Goal: Use online tool/utility: Utilize a website feature to perform a specific function

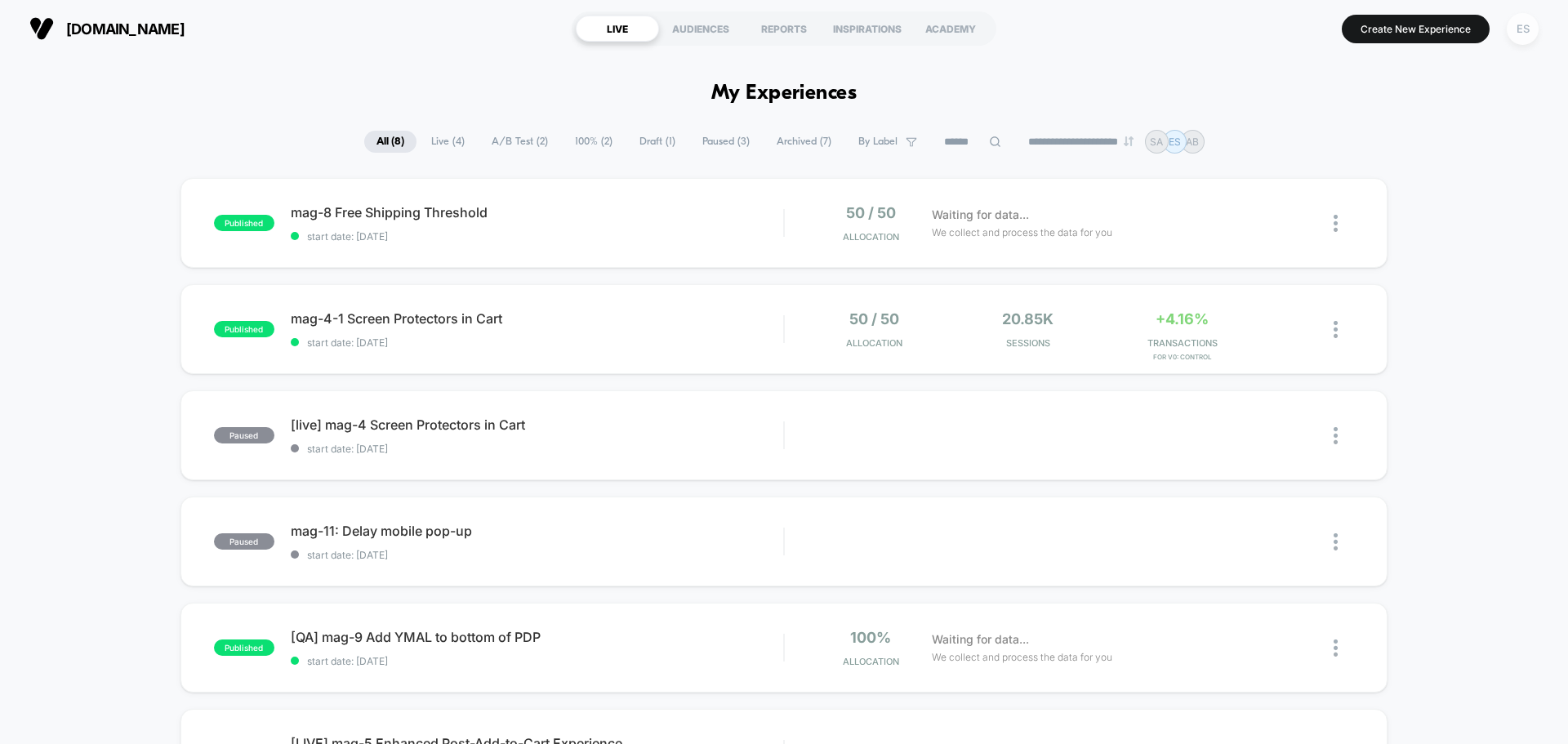
click at [1527, 34] on div "ES" at bounding box center [1522, 29] width 32 height 32
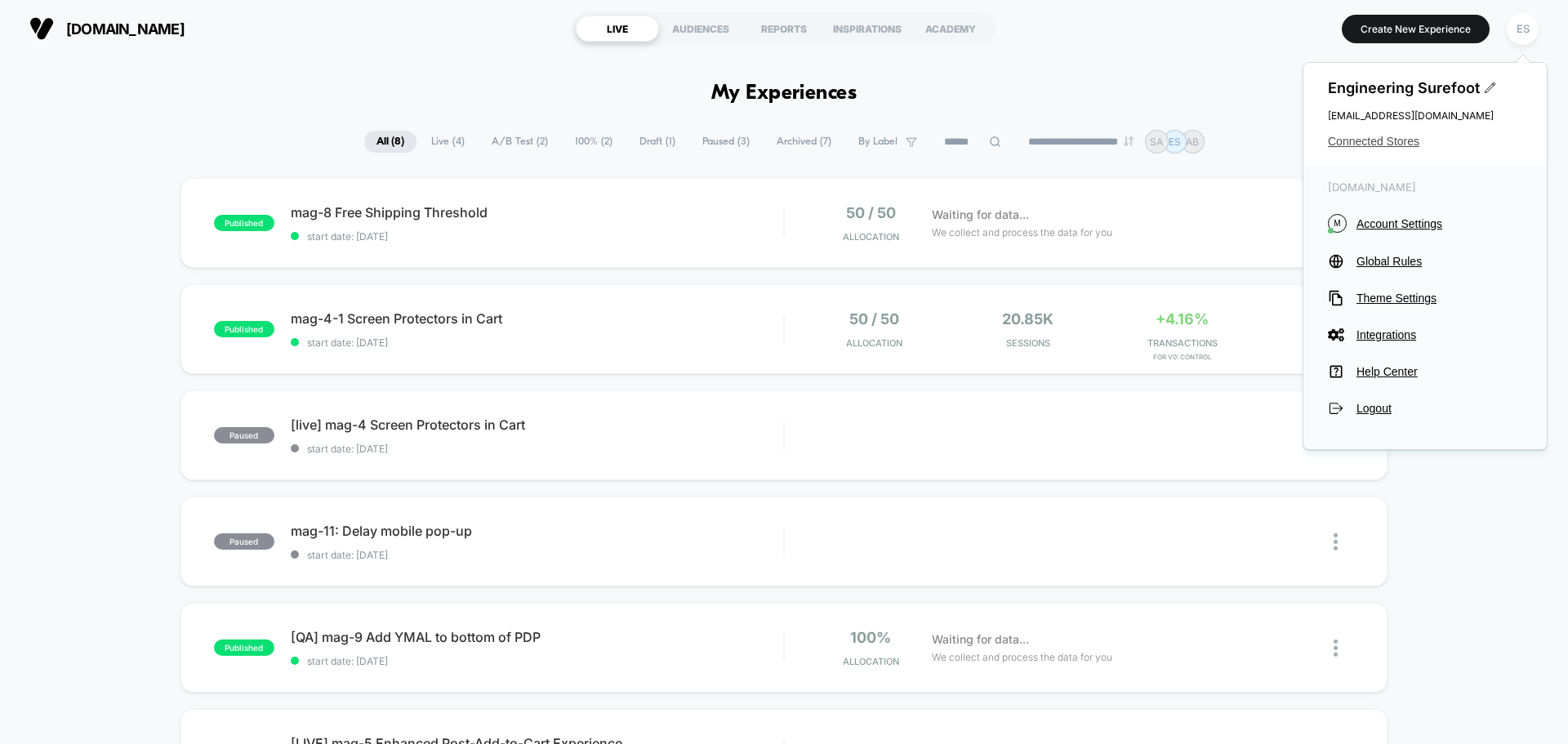
click at [1344, 140] on span "Connected Stores" at bounding box center [1425, 141] width 195 height 13
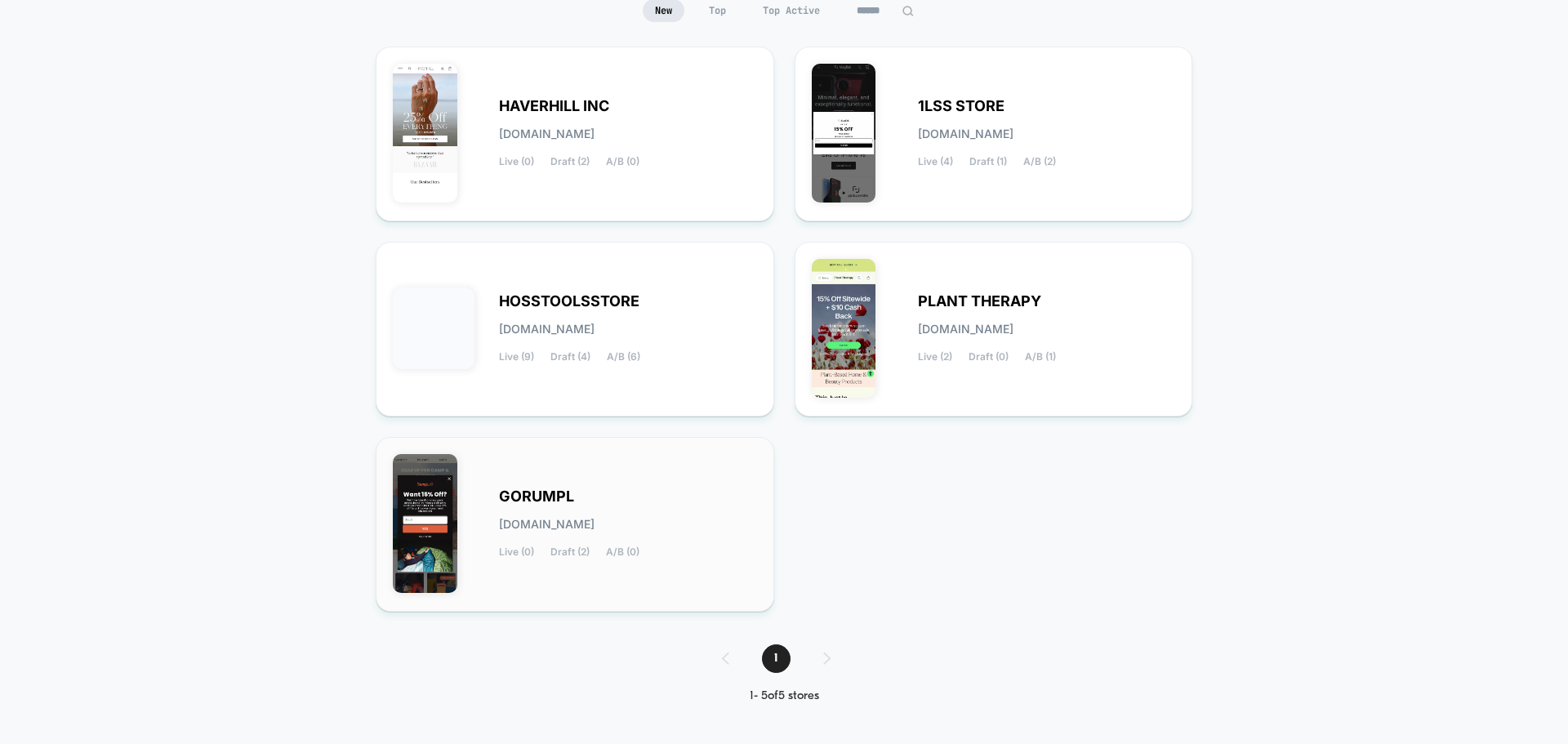
scroll to position [91, 0]
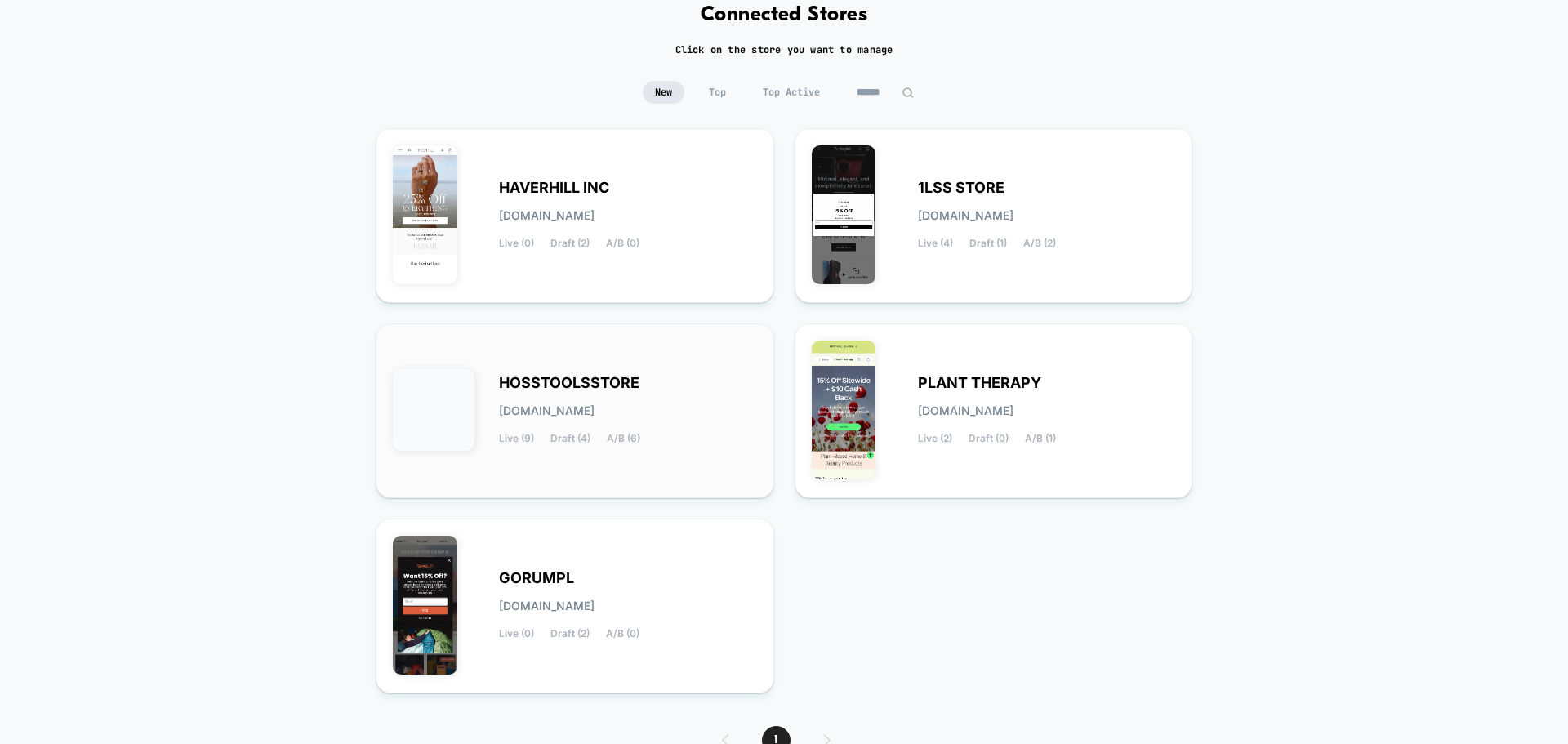
click at [610, 361] on div "HOSSTOOLSSTORE [DOMAIN_NAME] Live (9) Draft (4) A/B (6)" at bounding box center [575, 411] width 364 height 141
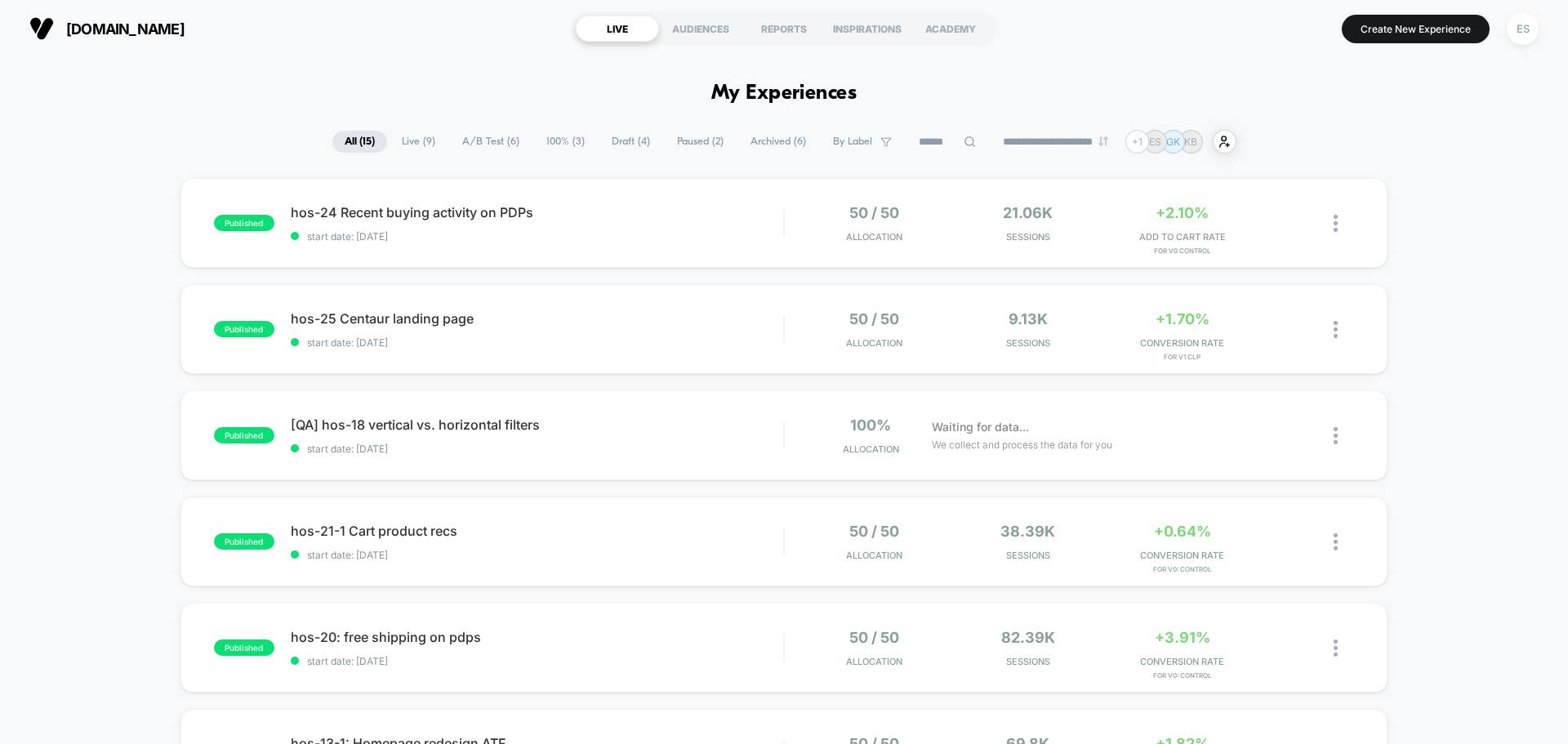
scroll to position [1007, 0]
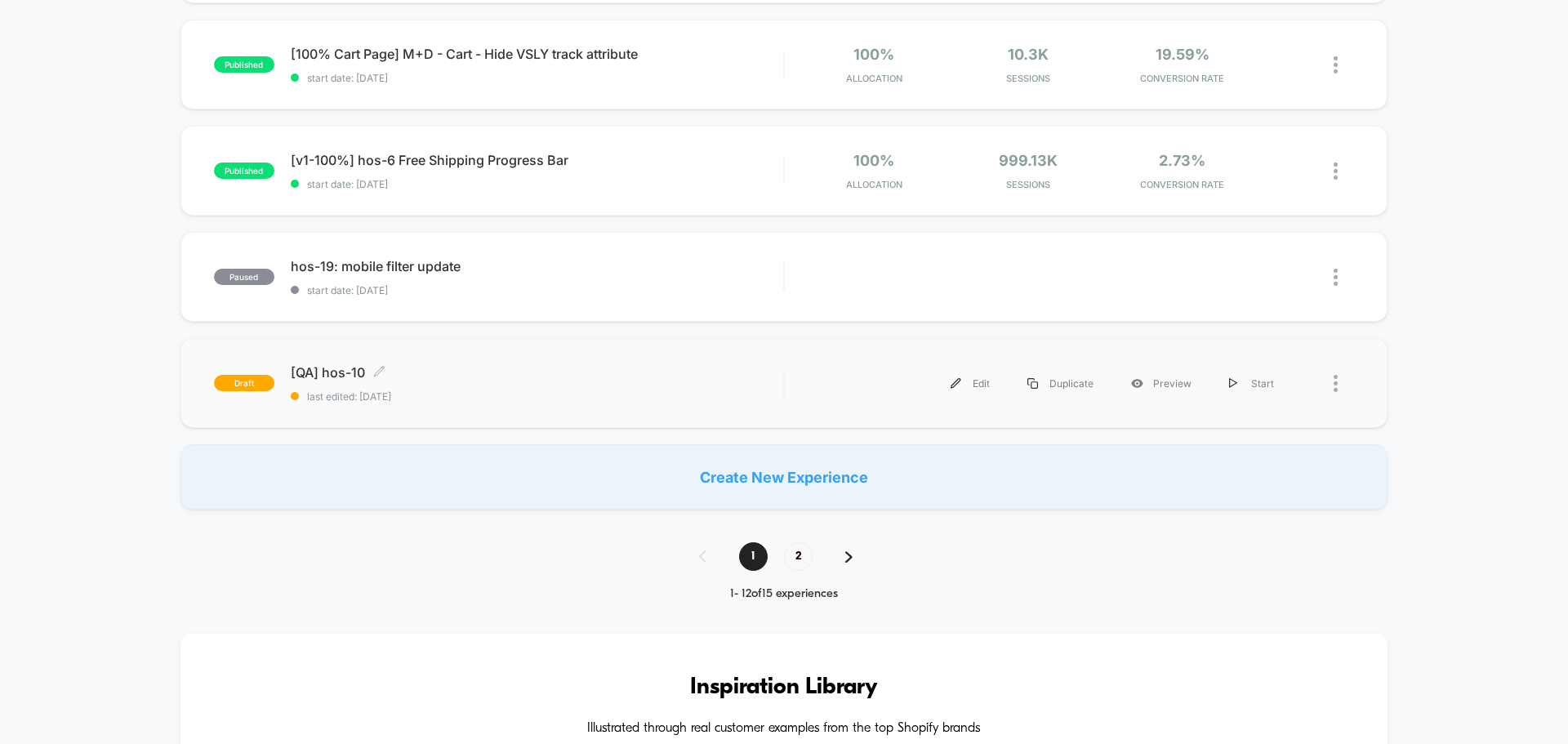
click at [336, 382] on div "[QA] hos-10 Click to edit experience details Click to edit experience details l…" at bounding box center [537, 383] width 493 height 38
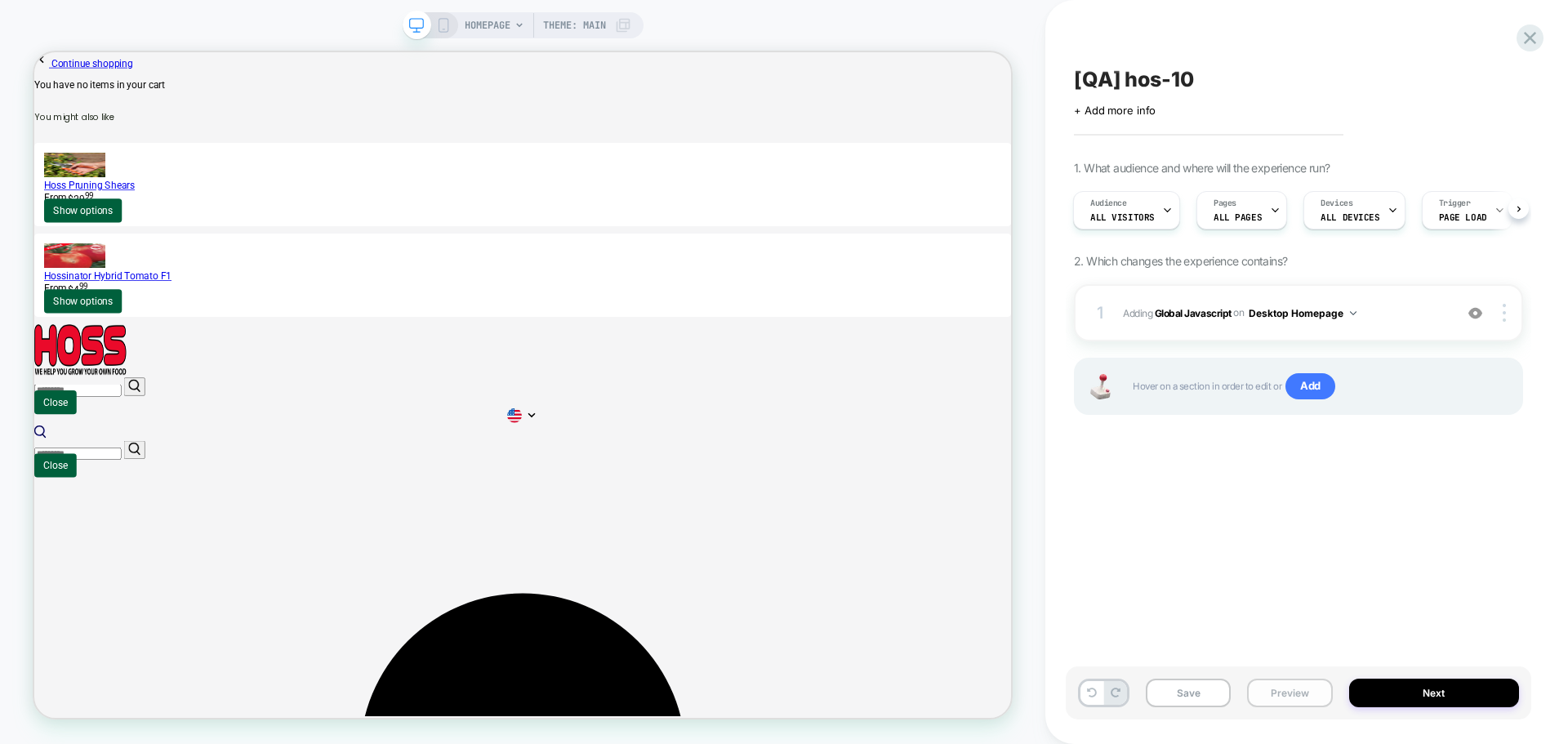
click at [1297, 680] on button "Preview" at bounding box center [1289, 692] width 85 height 29
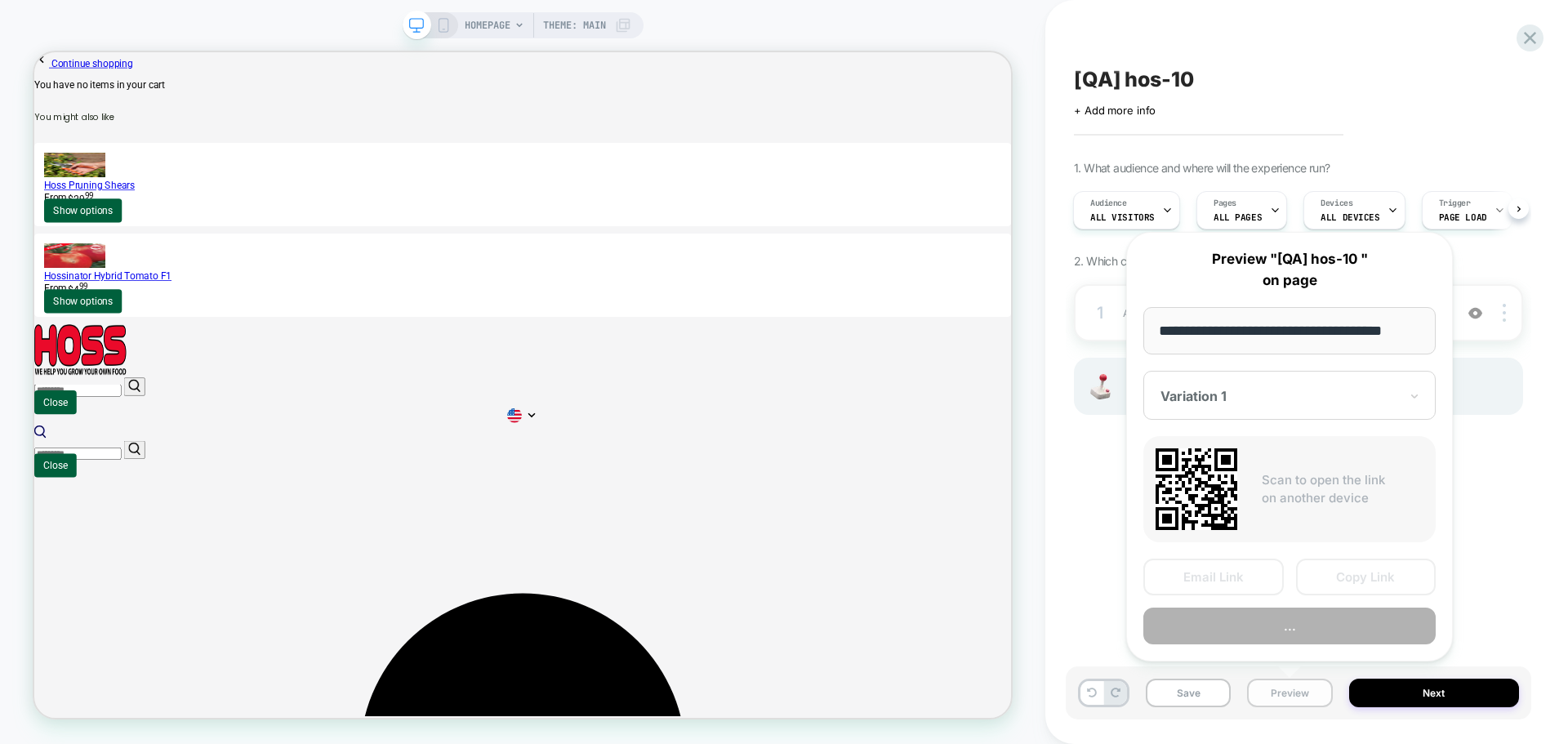
scroll to position [0, 18]
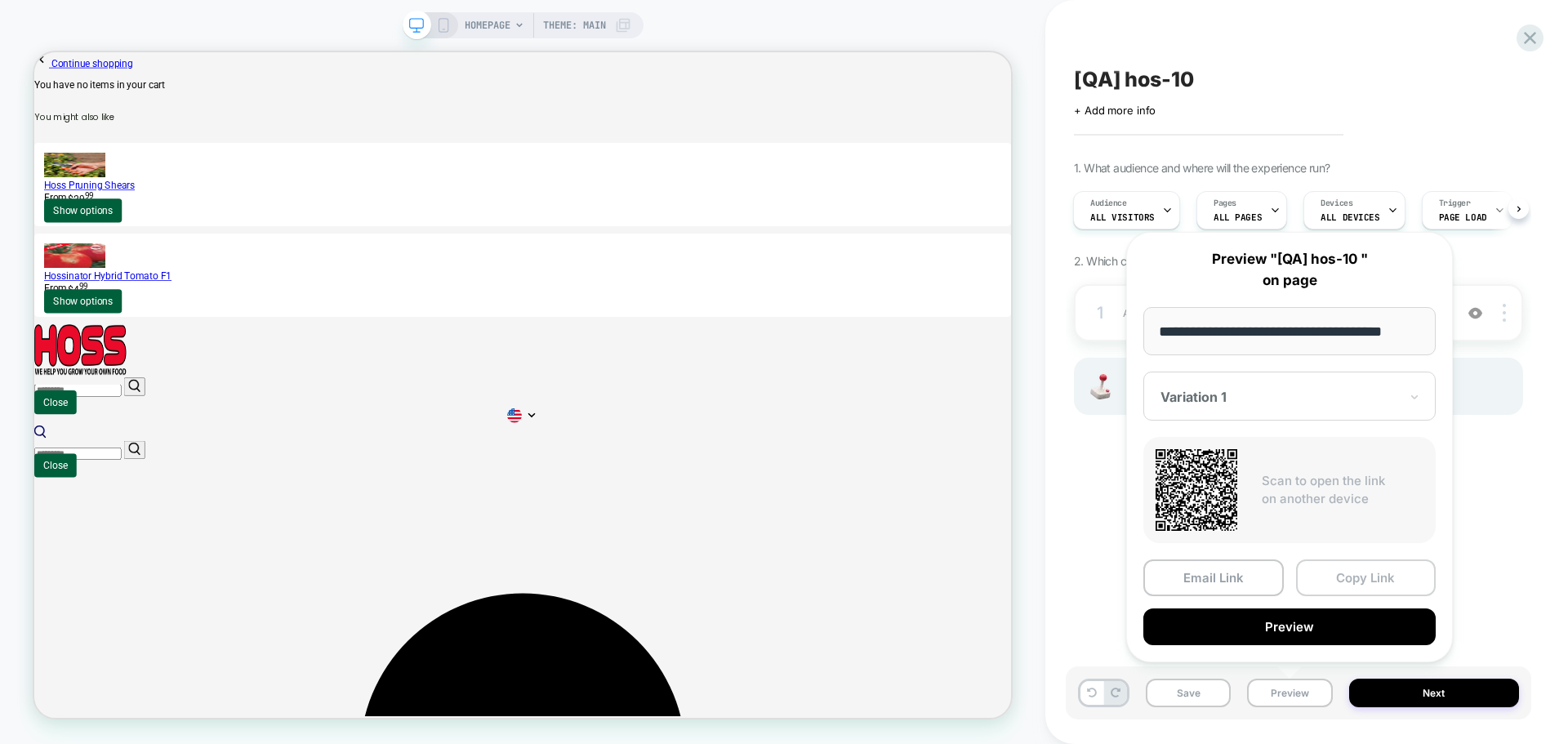
click at [1378, 588] on button "Copy Link" at bounding box center [1366, 577] width 141 height 36
